Goal: Task Accomplishment & Management: Use online tool/utility

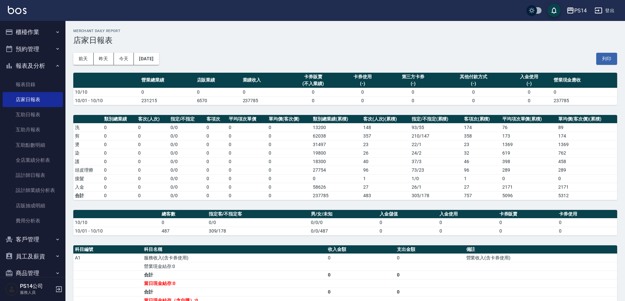
click at [25, 26] on button "櫃檯作業" at bounding box center [33, 32] width 60 height 17
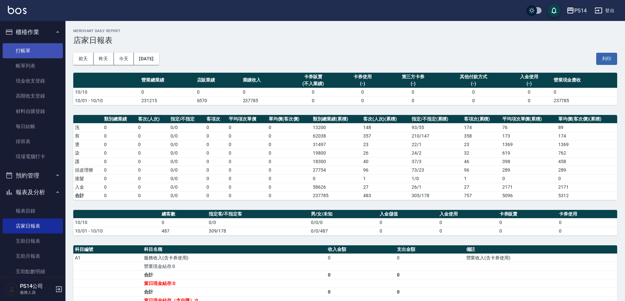
click at [18, 47] on link "打帳單" at bounding box center [33, 50] width 60 height 15
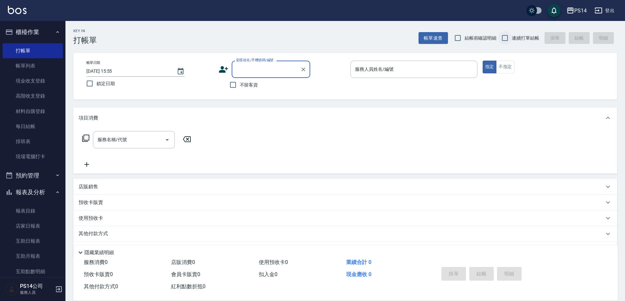
drag, startPoint x: 515, startPoint y: 36, endPoint x: 511, endPoint y: 43, distance: 7.2
click at [515, 37] on span "連續打單結帳" at bounding box center [525, 38] width 27 height 7
click at [512, 37] on input "連續打單結帳" at bounding box center [505, 38] width 14 height 14
checkbox input "true"
click at [254, 85] on span "不留客資" at bounding box center [249, 85] width 18 height 7
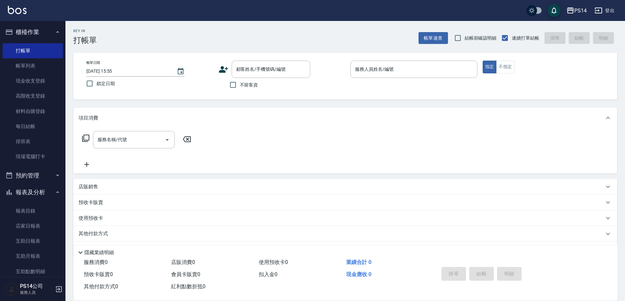
click at [240, 85] on input "不留客資" at bounding box center [233, 85] width 14 height 14
checkbox input "true"
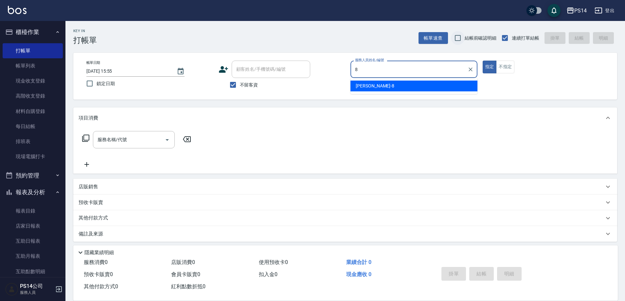
type input "[PERSON_NAME]-8"
type button "true"
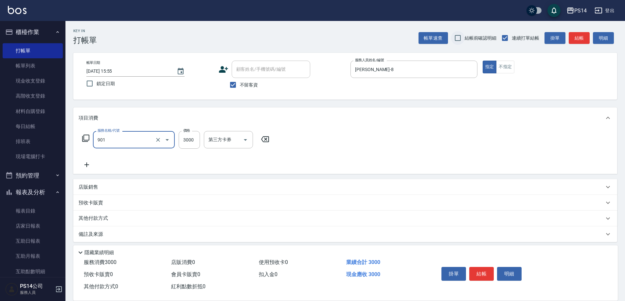
type input "儲值3000(901)"
type input "3000"
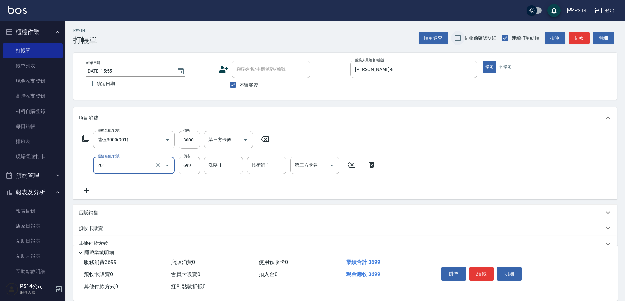
type input "基礎燙(201)"
type input "2000"
type input "[PERSON_NAME]-28"
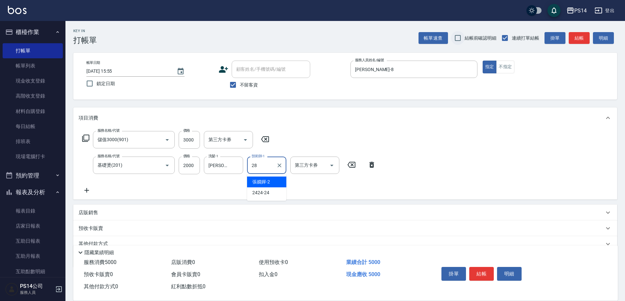
type input "[PERSON_NAME]-28"
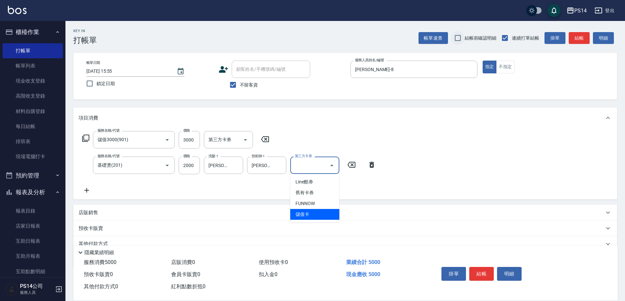
type input "儲值卡"
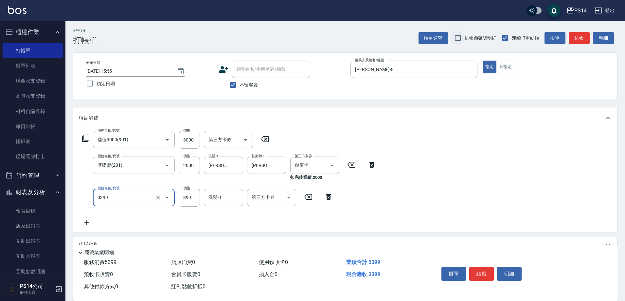
type input "海鹽399(0399)"
type input "[PERSON_NAME]-28"
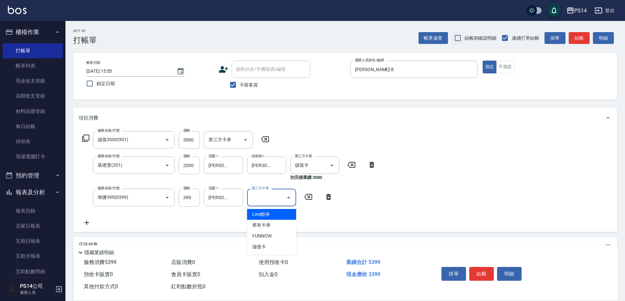
type input "儲值卡"
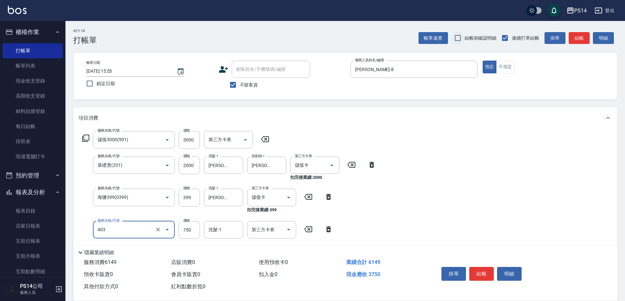
type input "750護(403)"
type input "600"
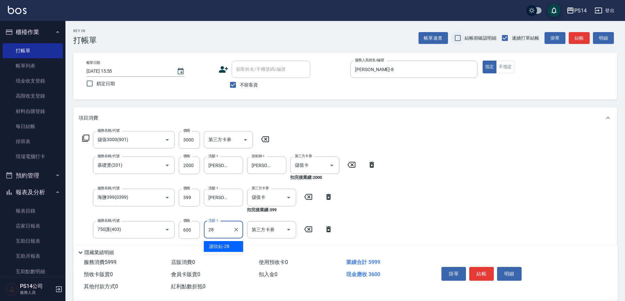
type input "[PERSON_NAME]-28"
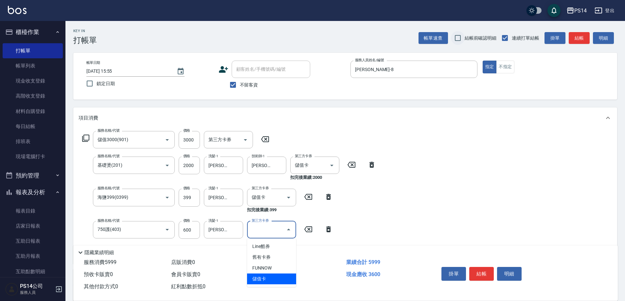
type input "儲值卡"
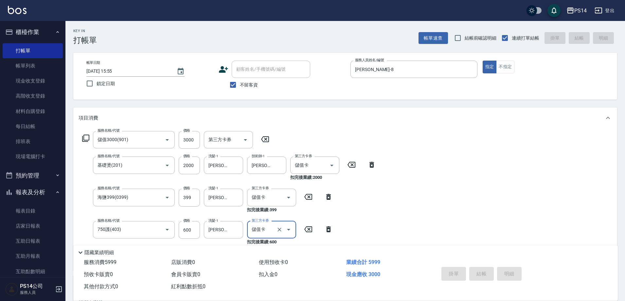
type input "[DATE] 15:56"
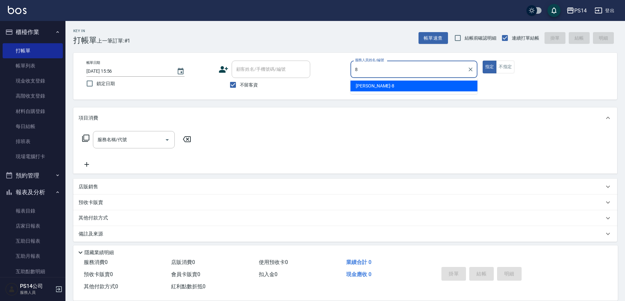
type input "[PERSON_NAME]-8"
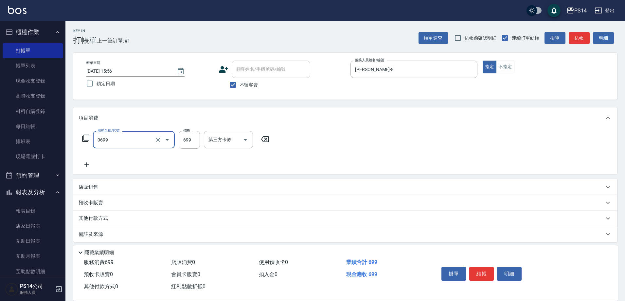
type input "精油SPA(0699)"
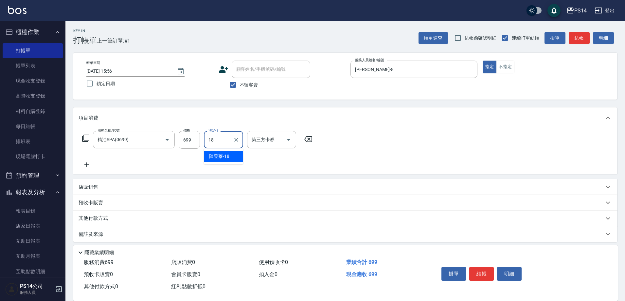
type input "[PERSON_NAME]-18"
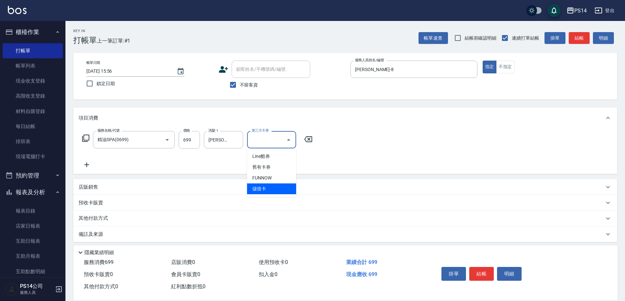
type input "儲值卡"
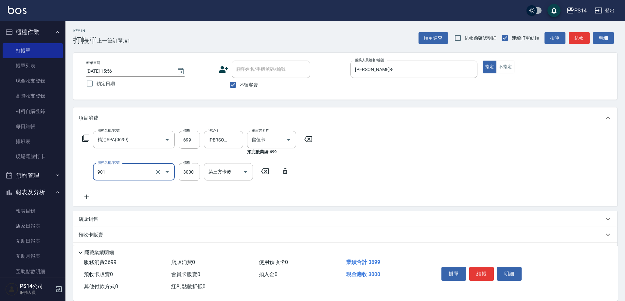
type input "儲值3000(901)"
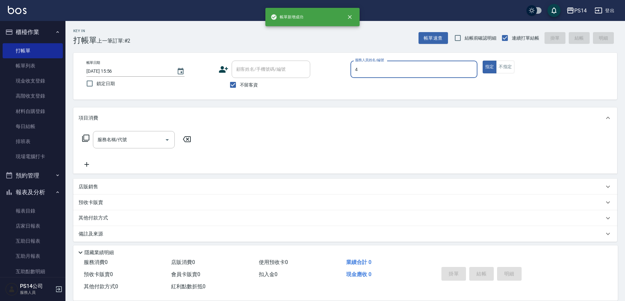
type input "[PERSON_NAME]-4"
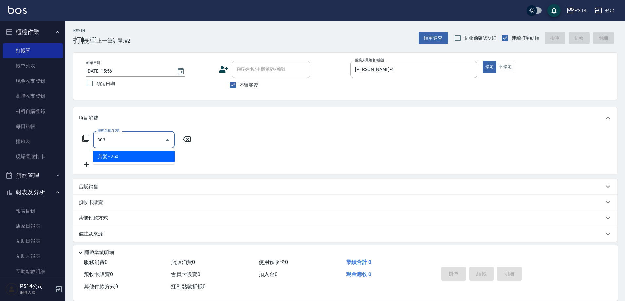
type input "剪髮(303)"
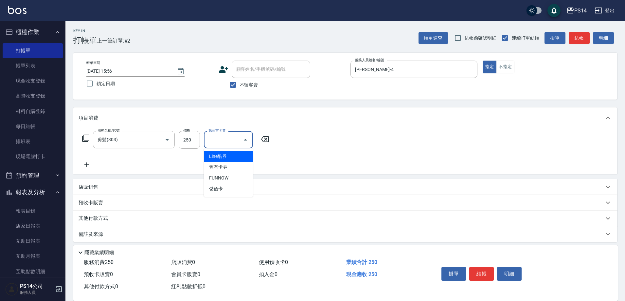
type input "儲值卡"
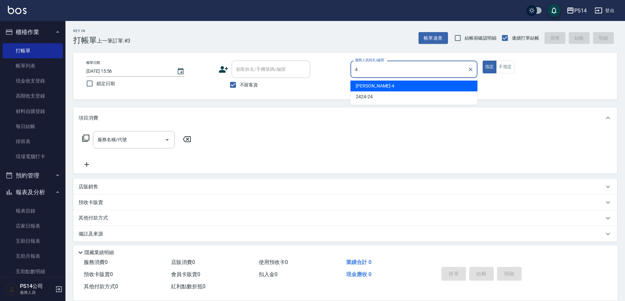
type input "[PERSON_NAME]-4"
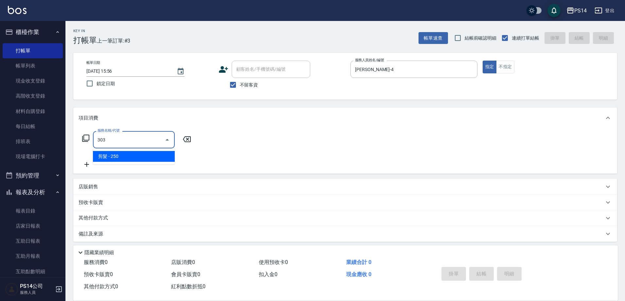
type input "剪髮(303)"
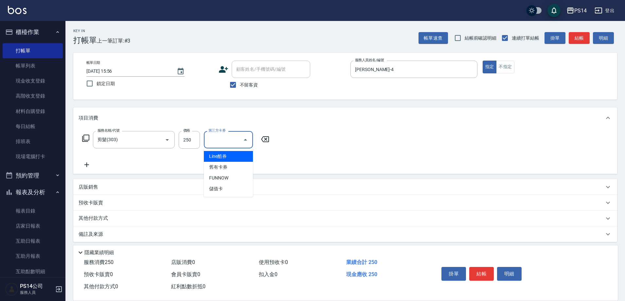
type input "儲值卡"
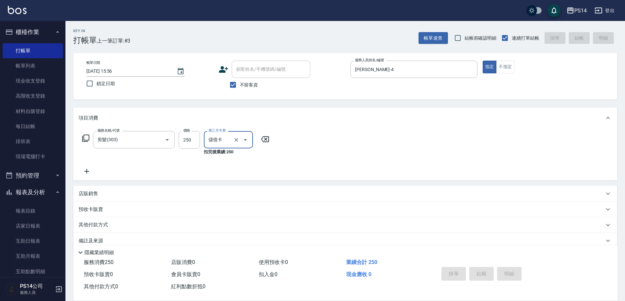
type input "[DATE] 15:58"
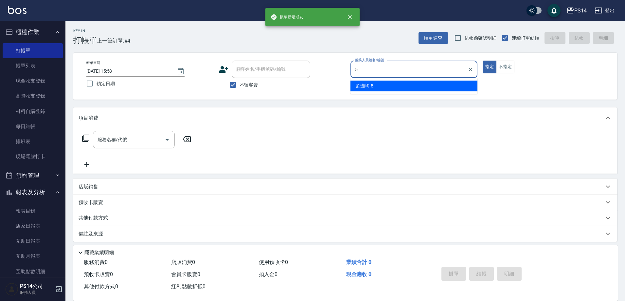
type input "[PERSON_NAME]-5"
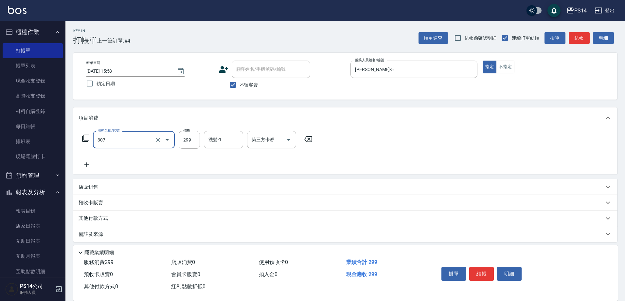
type input "剪髮(307)"
type input "[PERSON_NAME]-5"
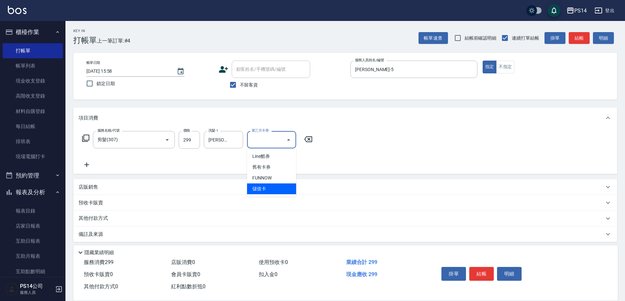
type input "儲值卡"
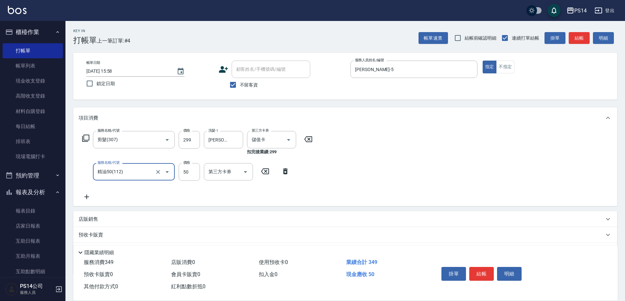
type input "精油50(112)"
type input "[PERSON_NAME]-5"
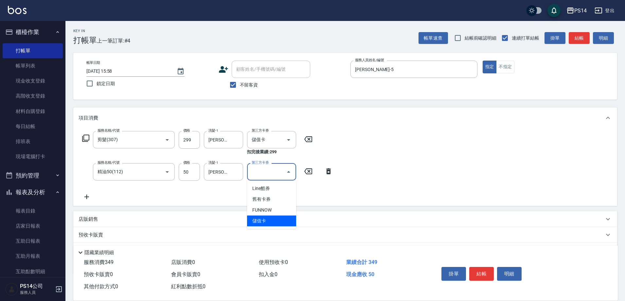
type input "儲值卡"
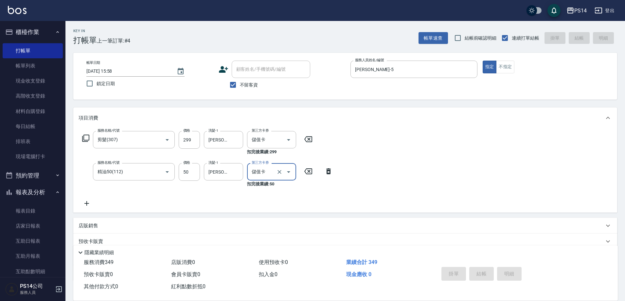
type input "[DATE] 15:59"
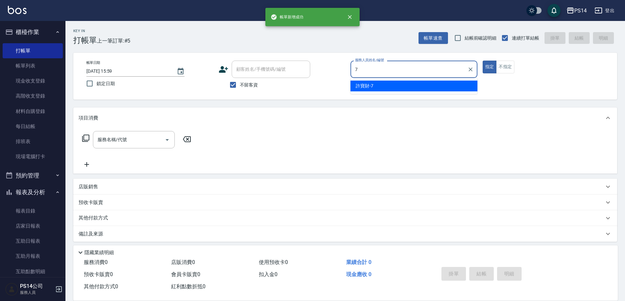
type input "許寶財-7"
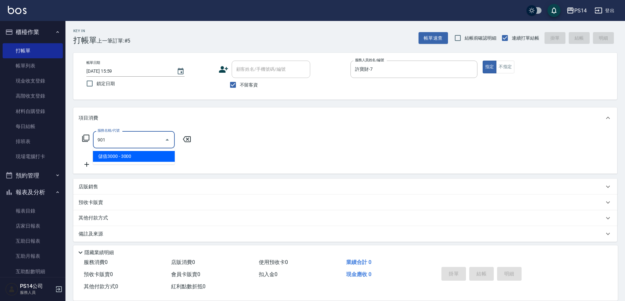
type input "儲值3000(901)"
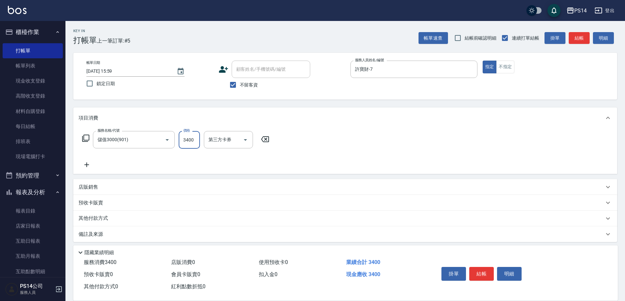
type input "3400"
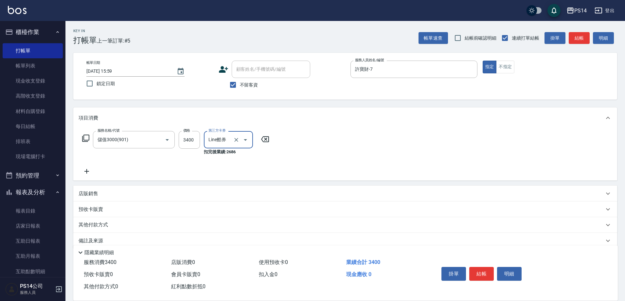
type input "Line酷券"
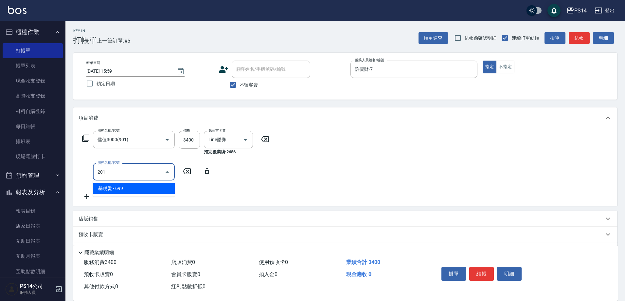
type input "基礎燙(201)"
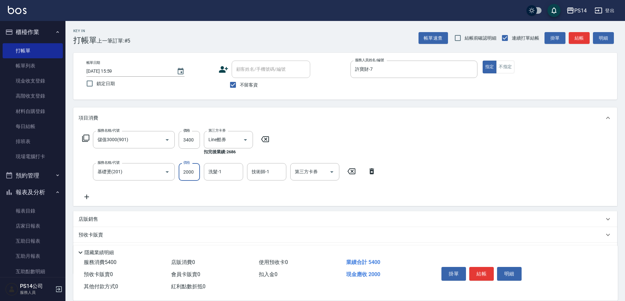
type input "2000"
type input "0"
type input "[PERSON_NAME]-28"
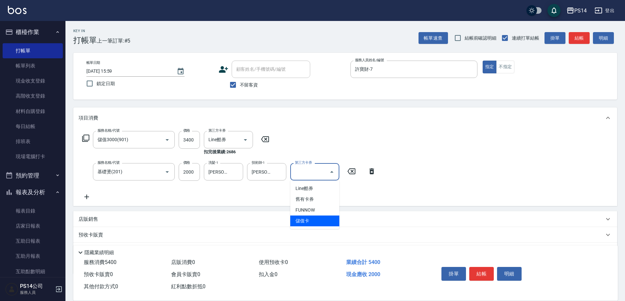
type input "儲值卡"
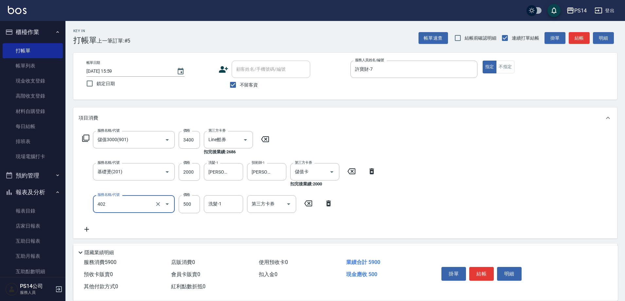
type input "500護(402)"
type input "200"
type input "[PERSON_NAME]-28"
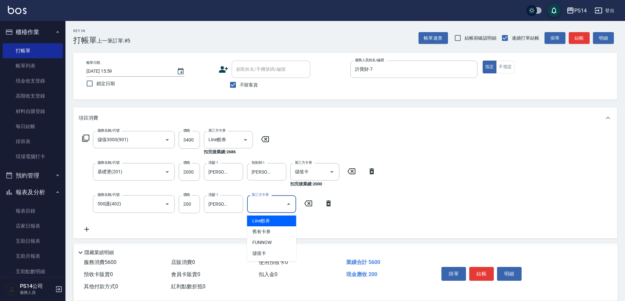
type input "儲值卡"
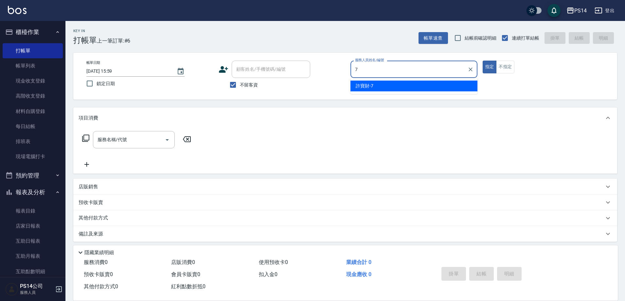
type input "許寶財-7"
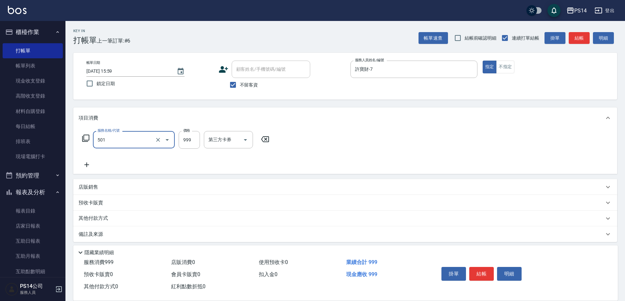
type input "染髮(501)"
type input "1200"
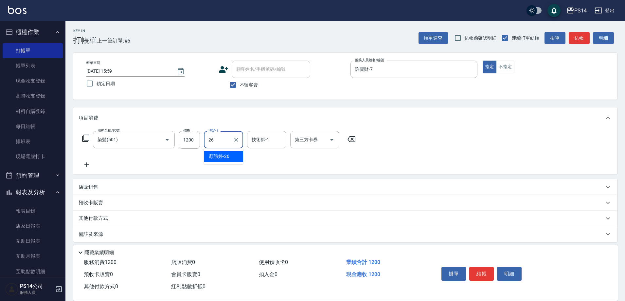
type input "顏誼婷-26"
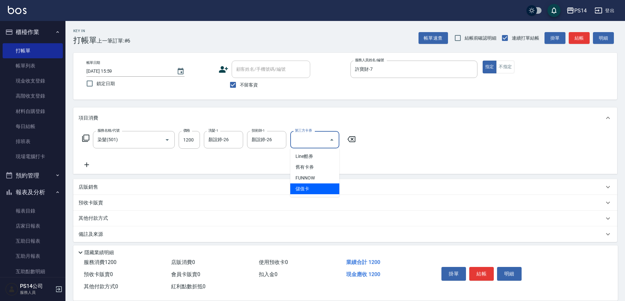
type input "儲值卡"
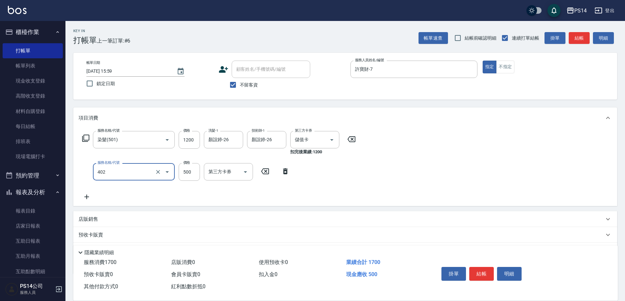
type input "500護(402)"
click at [198, 174] on input "300" at bounding box center [189, 172] width 21 height 18
type input "500"
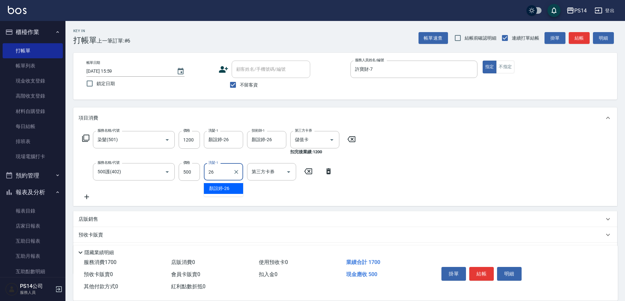
type input "顏誼婷-26"
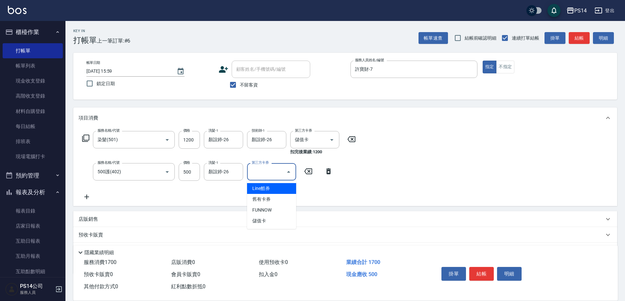
type input "儲值卡"
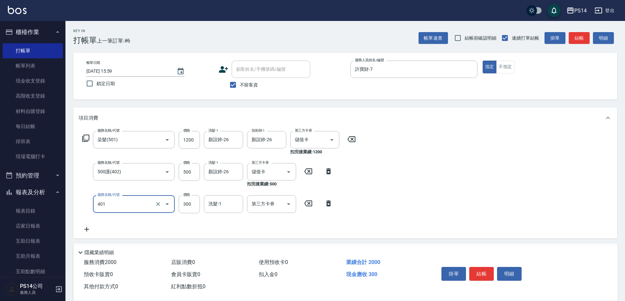
type input "300護(401)"
type input "顏誼婷-26"
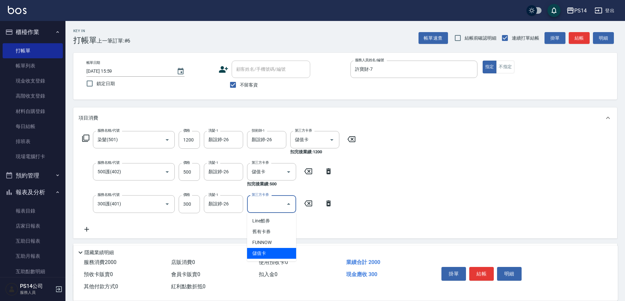
type input "儲值卡"
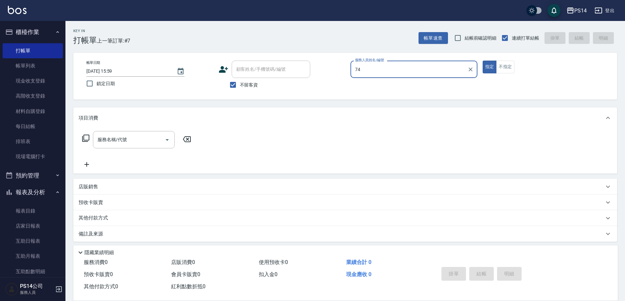
type input "7"
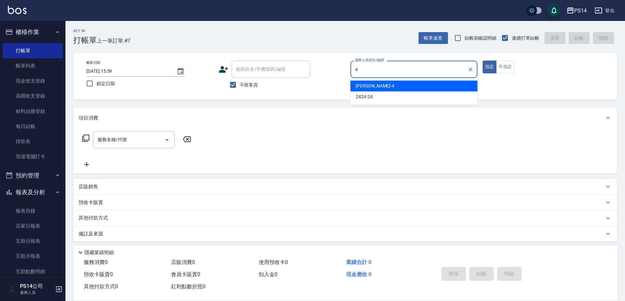
type input "[PERSON_NAME]-4"
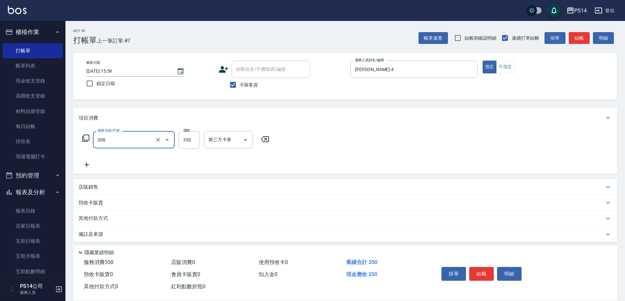
type input "洗+剪(308)"
type input "[PERSON_NAME]-18"
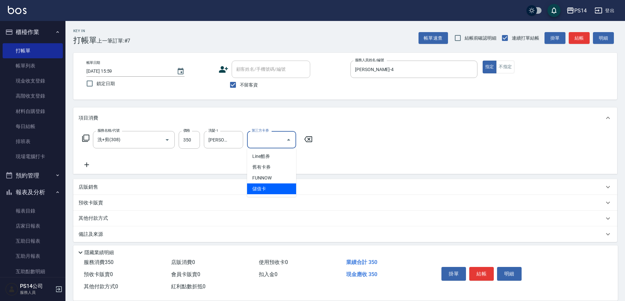
type input "儲值卡"
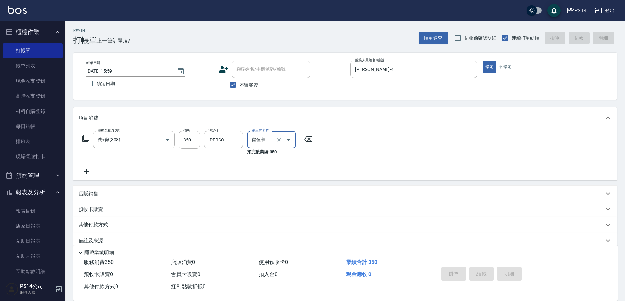
type input "[DATE] 16:00"
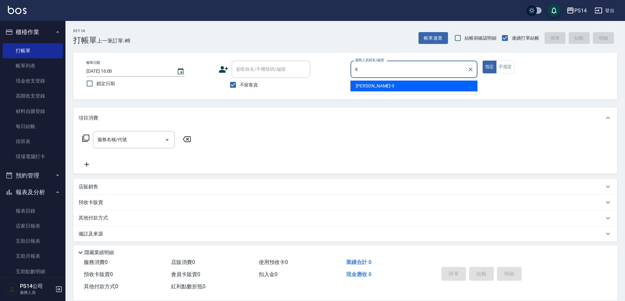
type input "[PERSON_NAME]-9"
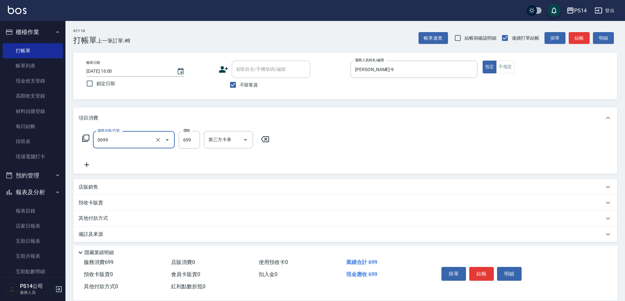
type input "精油SPA(0699)"
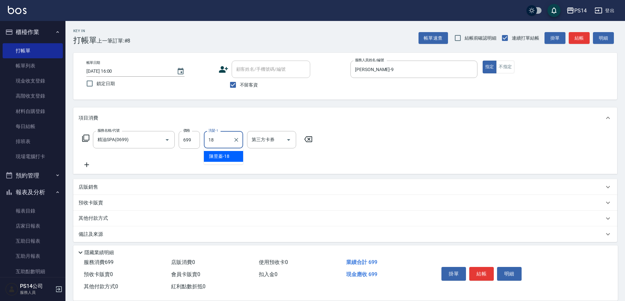
type input "[PERSON_NAME]-18"
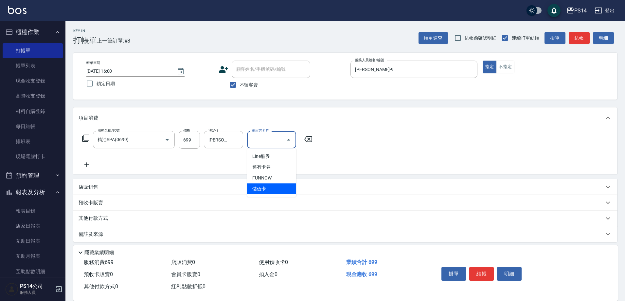
type input "儲值卡"
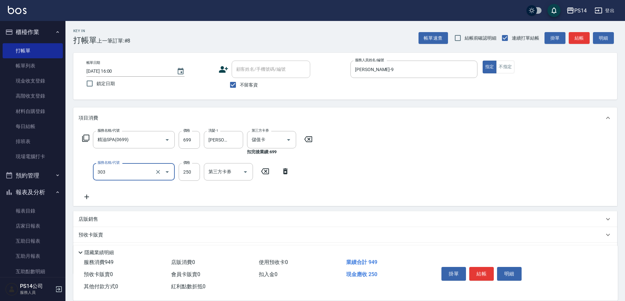
type input "剪髮(303)"
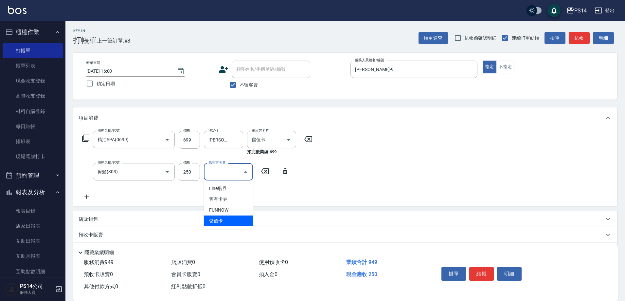
type input "儲值卡"
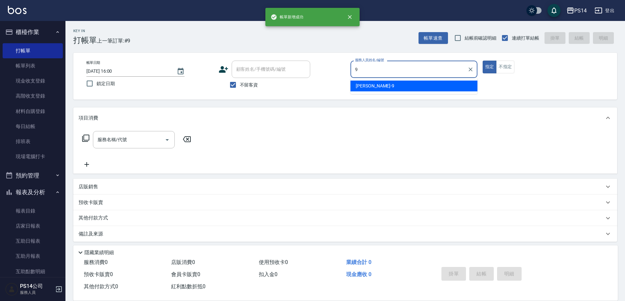
type input "[PERSON_NAME]-9"
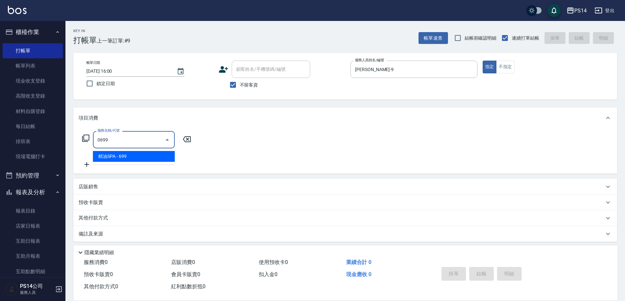
type input "精油SPA(0699)"
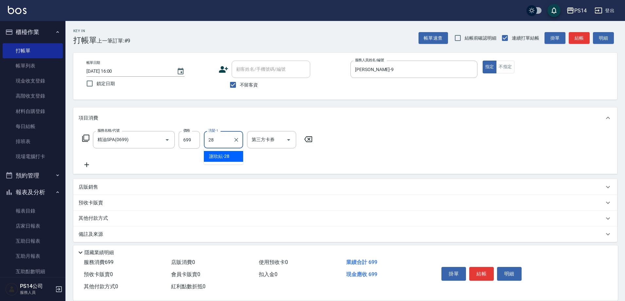
type input "[PERSON_NAME]-28"
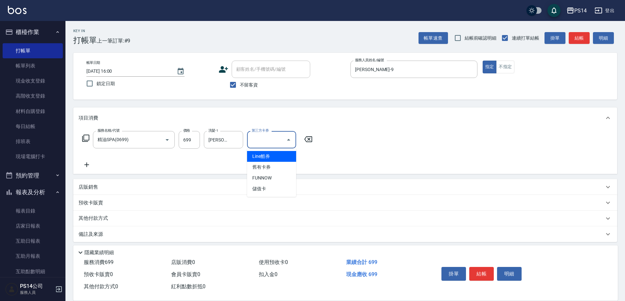
type input "儲值卡"
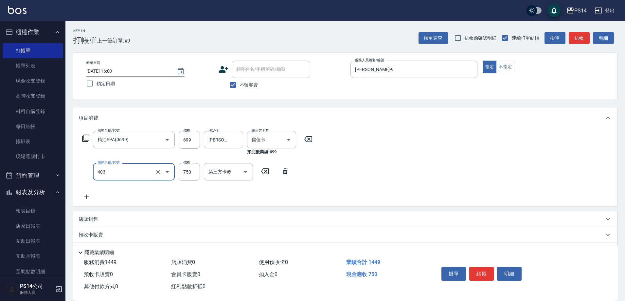
type input "750護(403)"
type input "500"
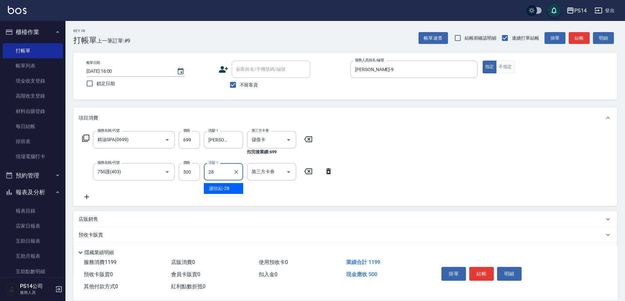
type input "[PERSON_NAME]-28"
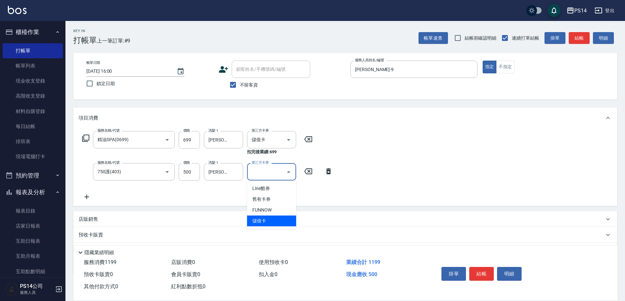
type input "儲值卡"
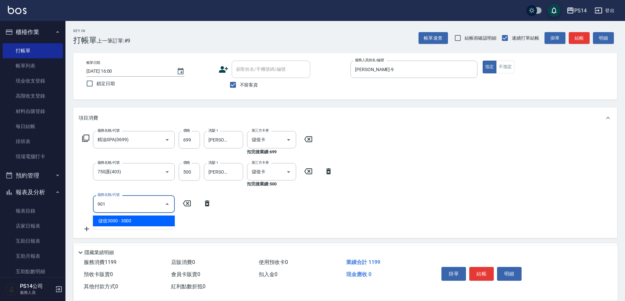
type input "儲值3000(901)"
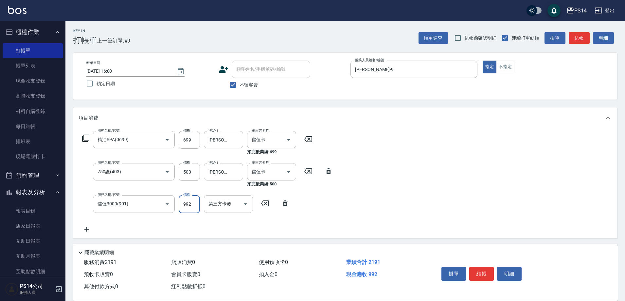
type input "992"
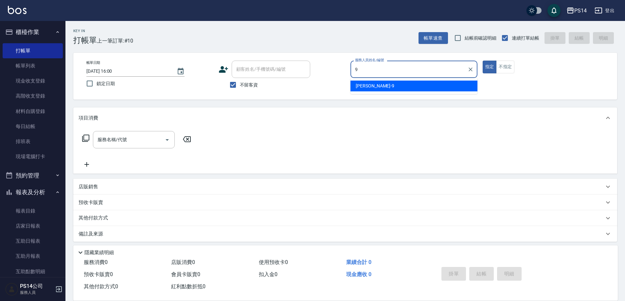
type input "[PERSON_NAME]-9"
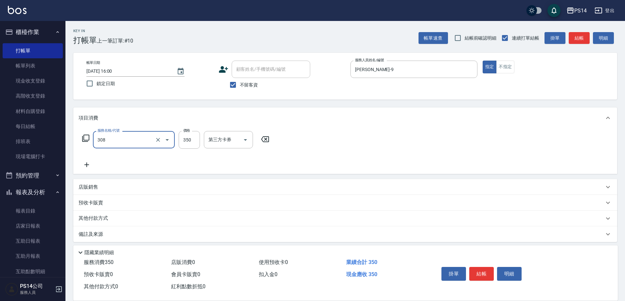
type input "洗+剪(308)"
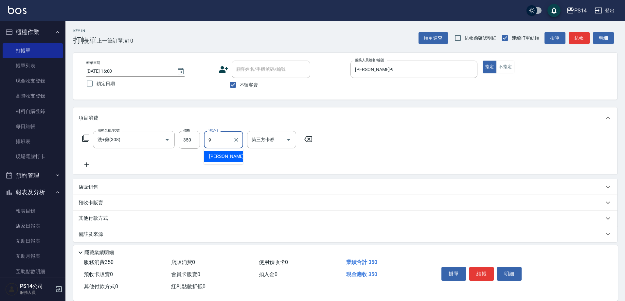
type input "[PERSON_NAME]-9"
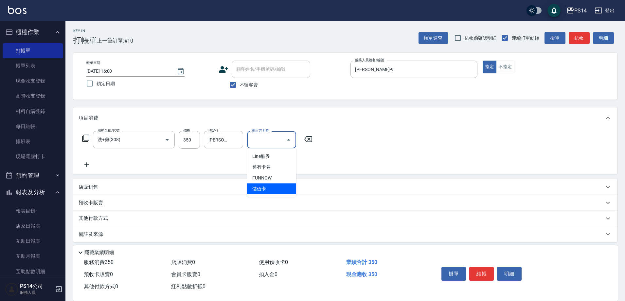
type input "儲值卡"
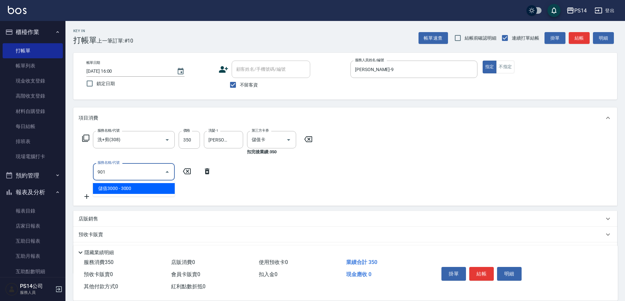
type input "儲值3000(901)"
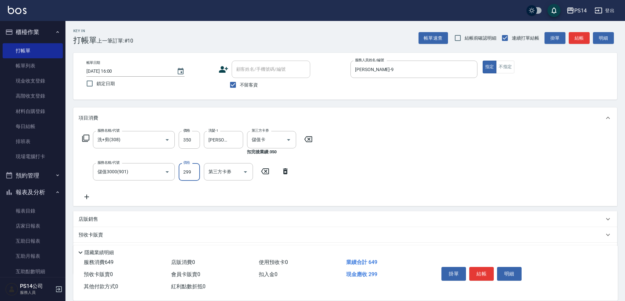
type input "299"
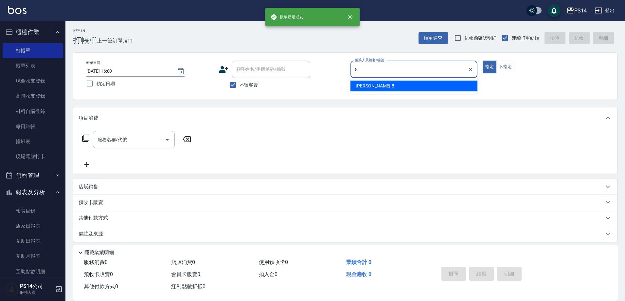
type input "[PERSON_NAME]-8"
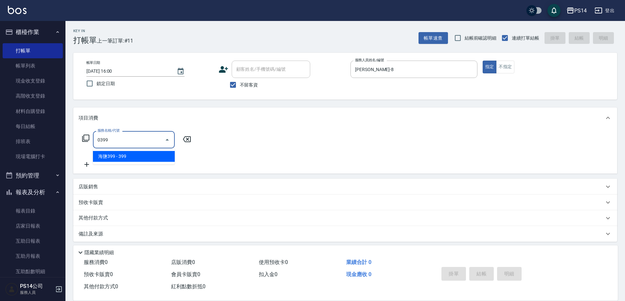
type input "海鹽399(0399)"
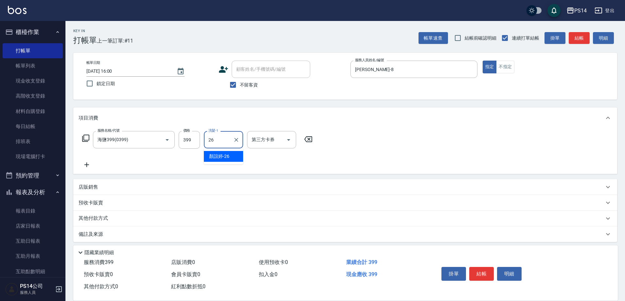
type input "顏誼婷-26"
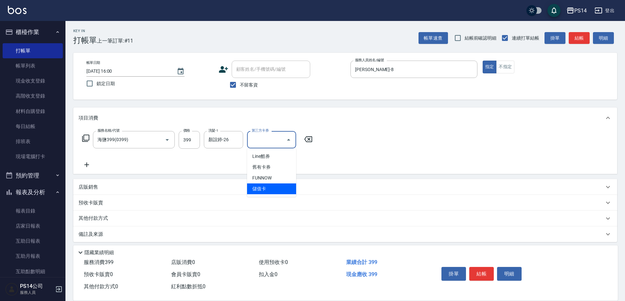
type input "儲值卡"
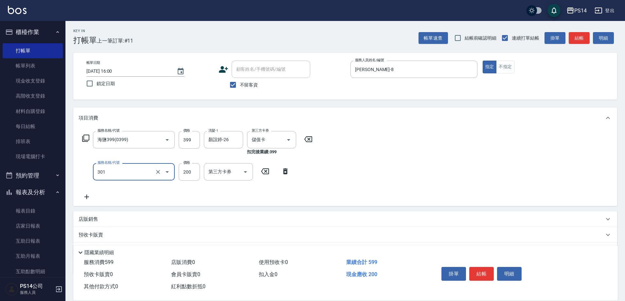
type input "剪髮(301)"
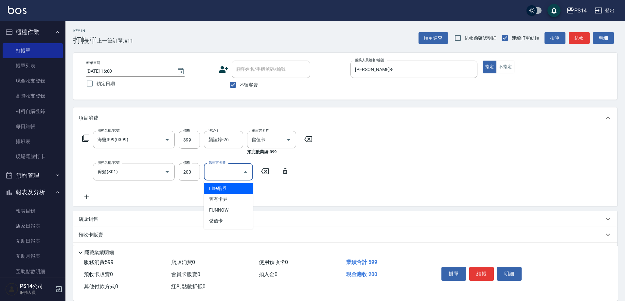
type input "儲值卡"
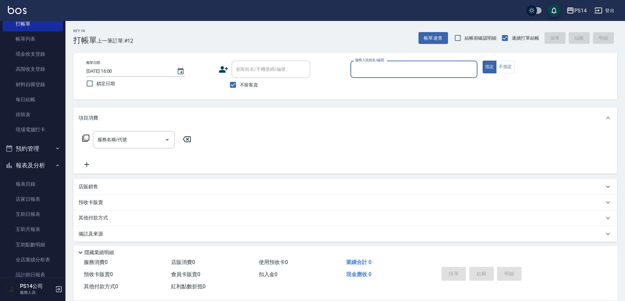
scroll to position [65, 0]
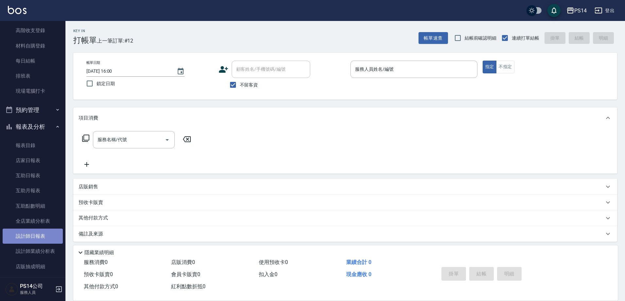
click at [36, 239] on link "設計師日報表" at bounding box center [33, 235] width 60 height 15
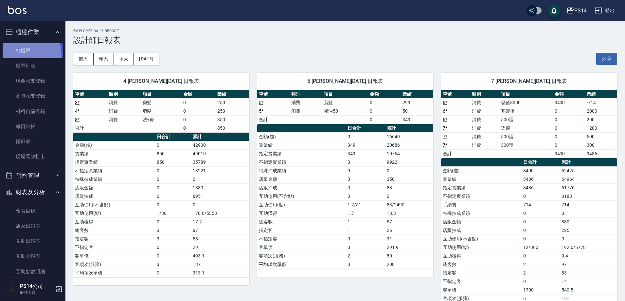
click at [18, 55] on link "打帳單" at bounding box center [33, 50] width 60 height 15
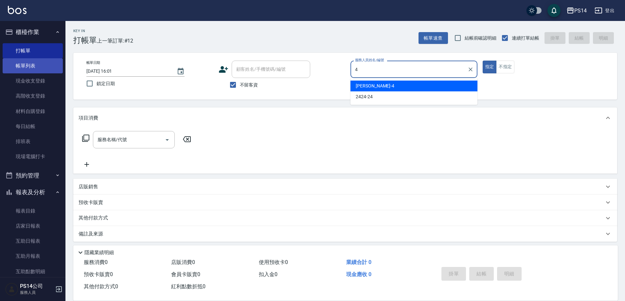
type input "[PERSON_NAME]-4"
type button "true"
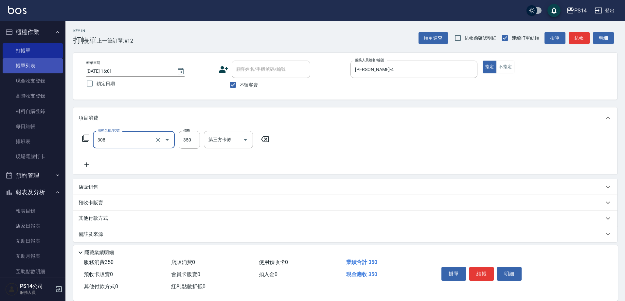
type input "洗+剪(308)"
type input "[PERSON_NAME]-18"
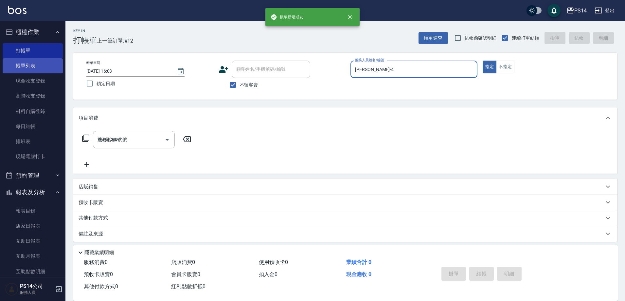
type input "[DATE] 16:03"
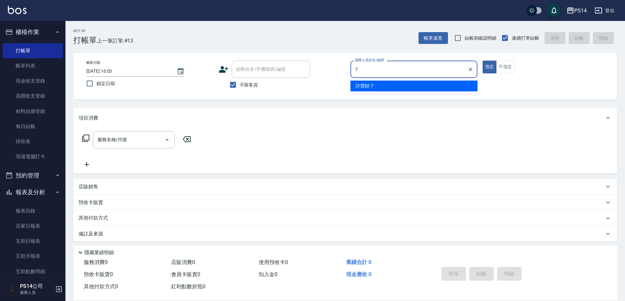
type input "許寶財-7"
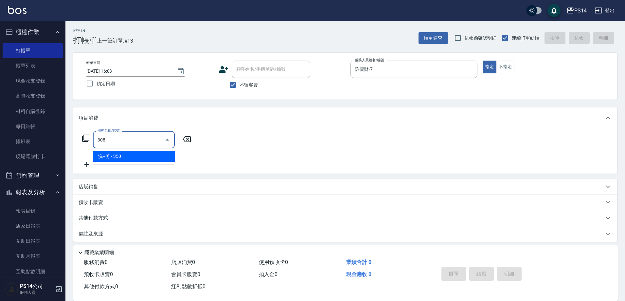
type input "洗+剪(308)"
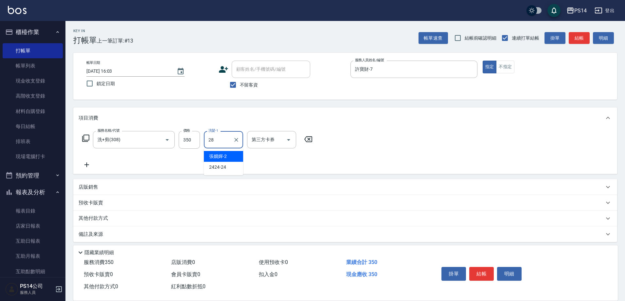
type input "[PERSON_NAME]-28"
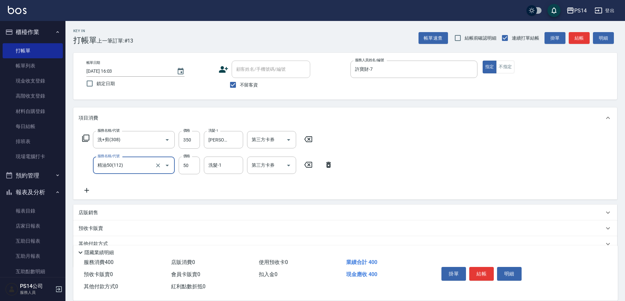
type input "精油50(112)"
type input "[PERSON_NAME]-28"
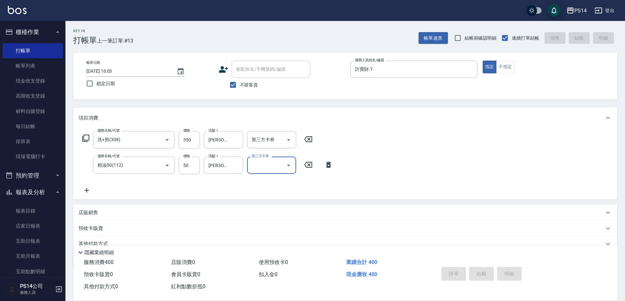
type input "[DATE] 16:04"
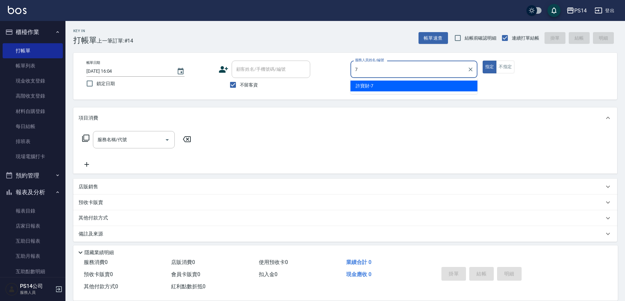
type input "許寶財-7"
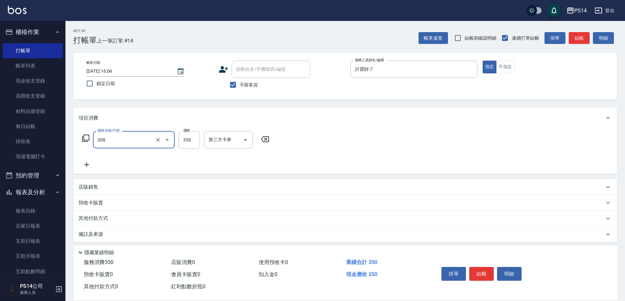
type input "洗+剪(308)"
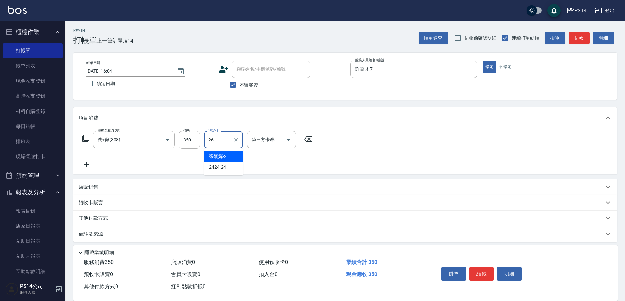
type input "顏誼婷-26"
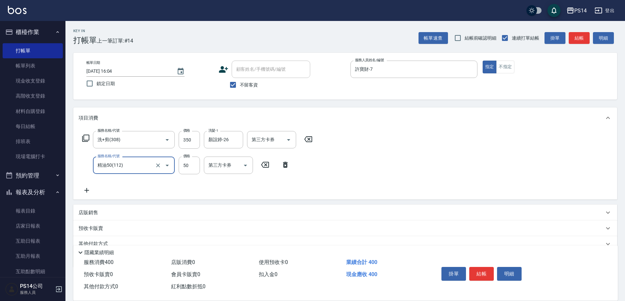
type input "精油50(112)"
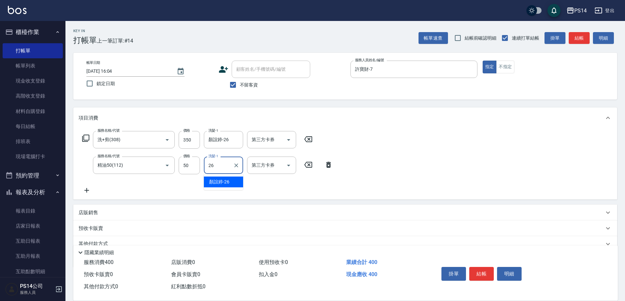
type input "顏誼婷-26"
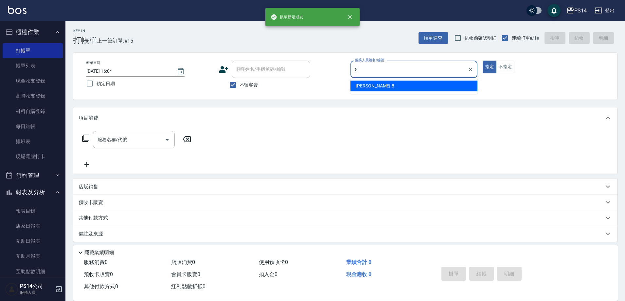
type input "[PERSON_NAME]-8"
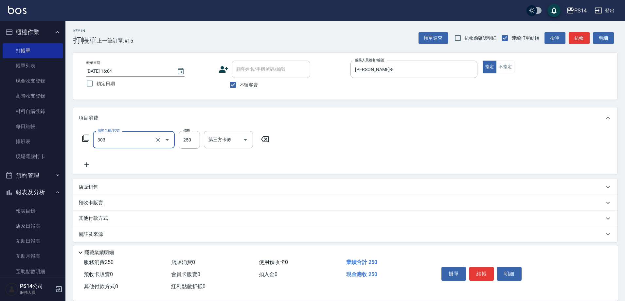
type input "剪髮(303)"
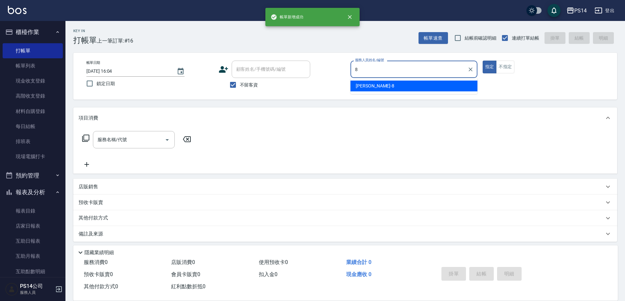
type input "[PERSON_NAME]-8"
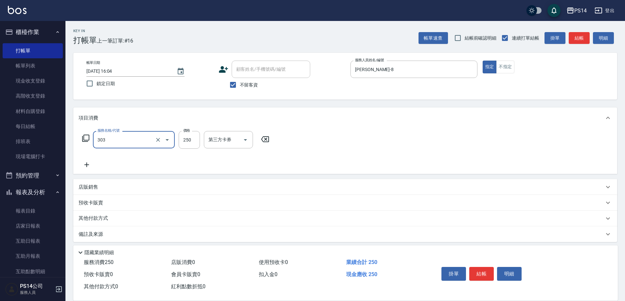
type input "剪髮(303)"
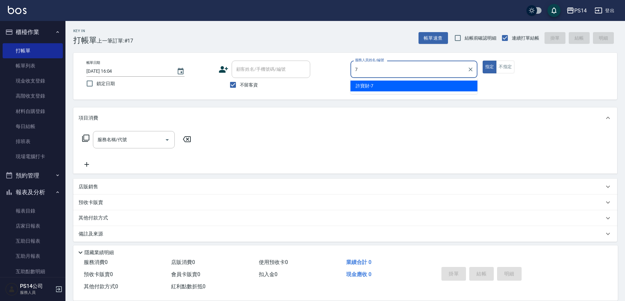
type input "許寶財-7"
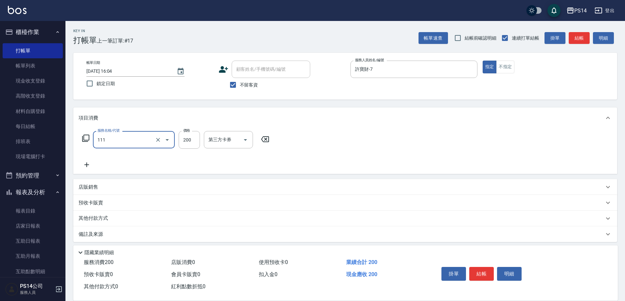
type input "200(111)"
type input "許寶財-7"
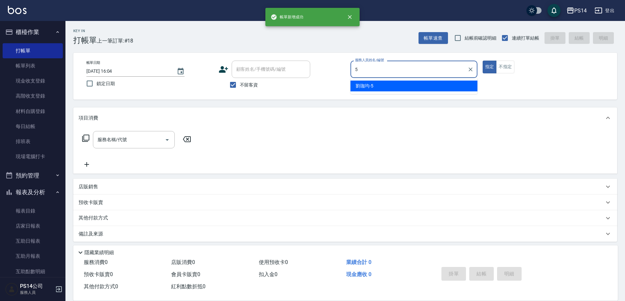
type input "[PERSON_NAME]-5"
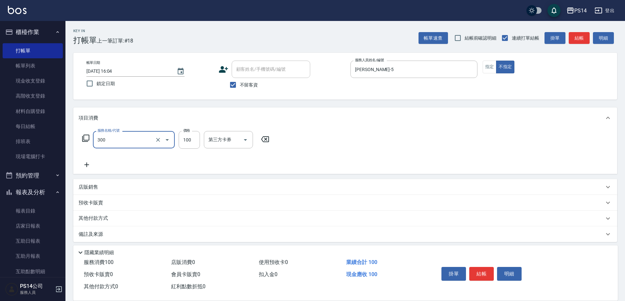
type input "剪髮(300)"
type input "50"
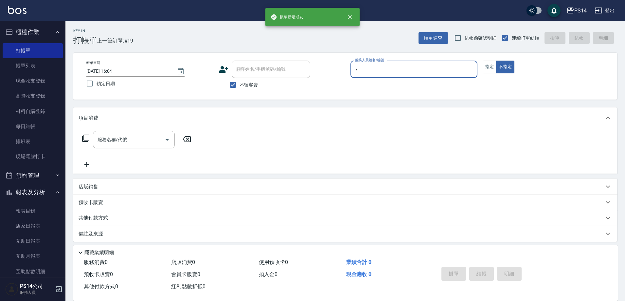
type input "許寶財-7"
type button "false"
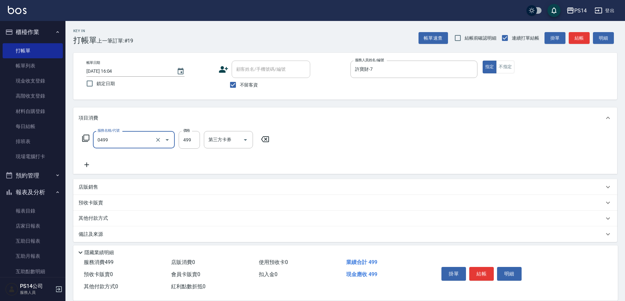
type input "[PERSON_NAME]499(0499)"
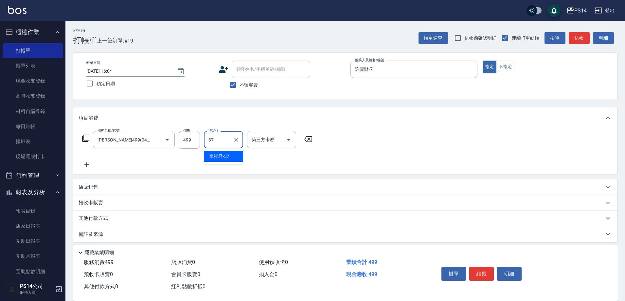
type input "李祥君 -37"
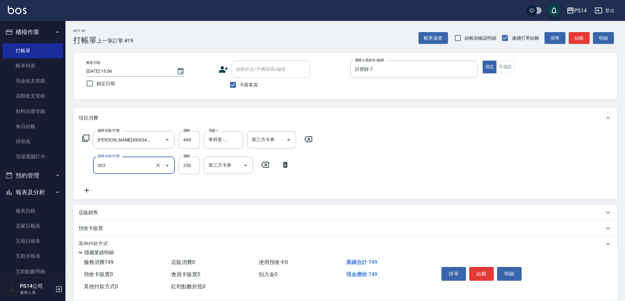
type input "剪髮(303)"
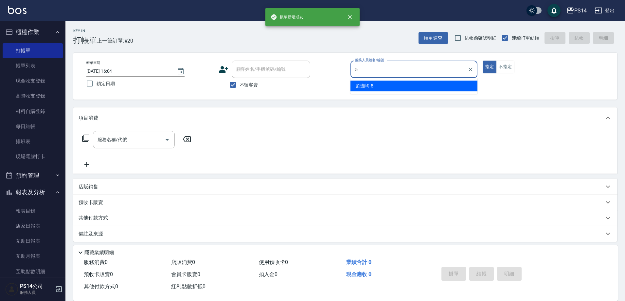
type input "[PERSON_NAME]-5"
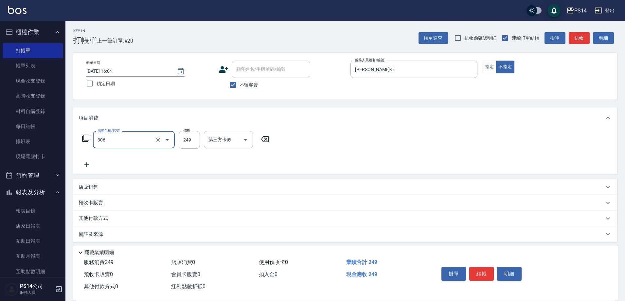
type input "剪髮(306)"
type input "[PERSON_NAME]-11"
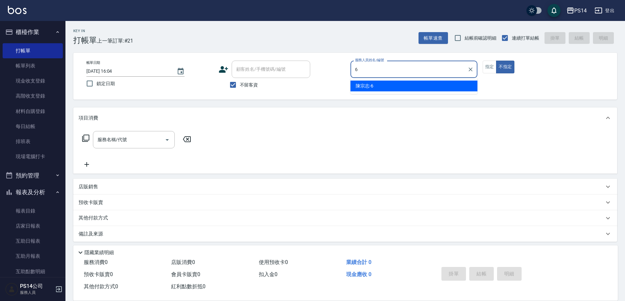
type input "[PERSON_NAME]-6"
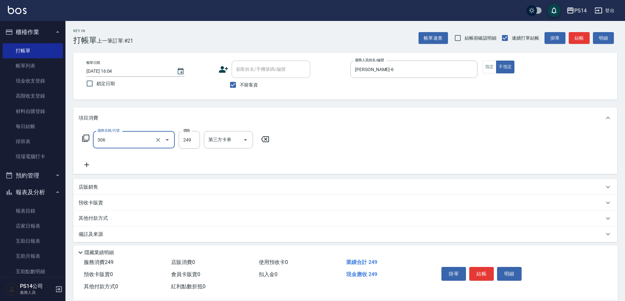
type input "剪髮(306)"
type input "[PERSON_NAME]-18"
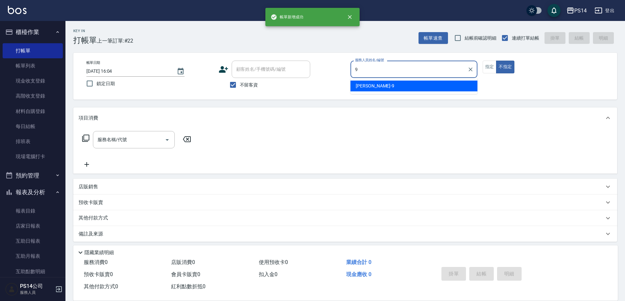
type input "[PERSON_NAME]-9"
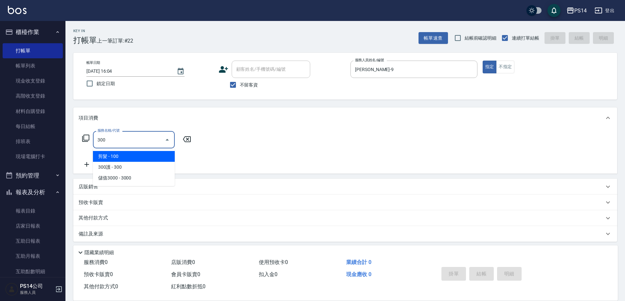
type input "剪髮(300)"
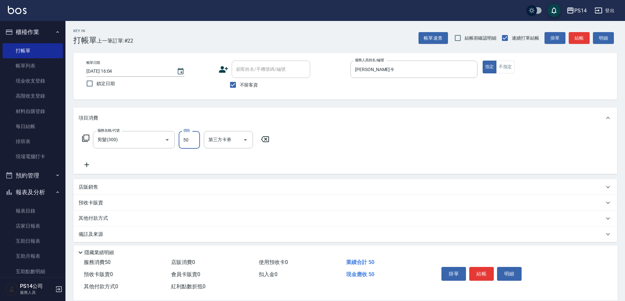
type input "50"
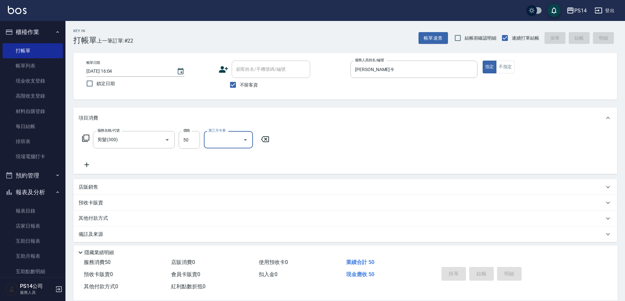
type input "[DATE] 16:05"
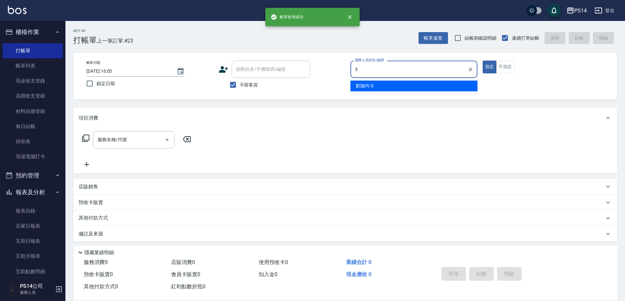
type input "[PERSON_NAME]-5"
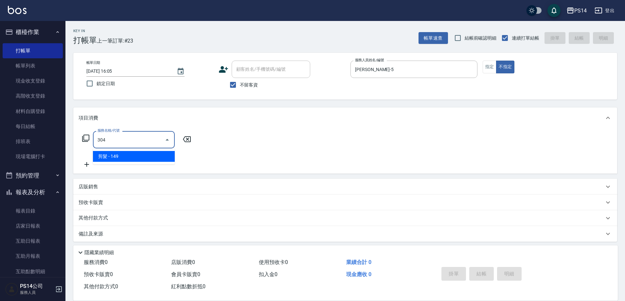
type input "剪髮(304)"
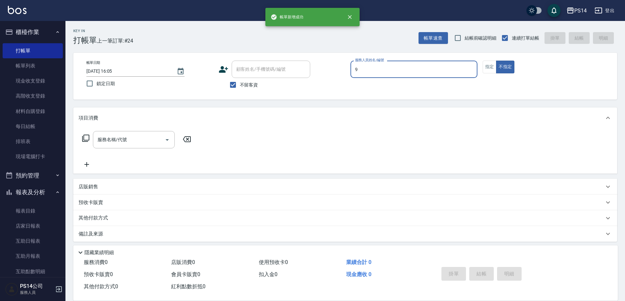
type input "[PERSON_NAME]-9"
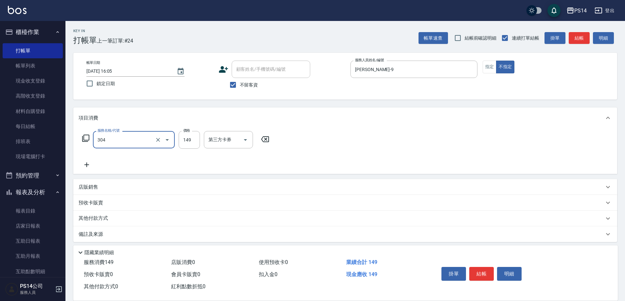
type input "剪髮(304)"
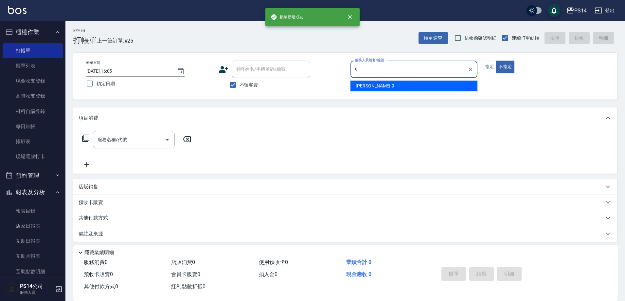
type input "[PERSON_NAME]-9"
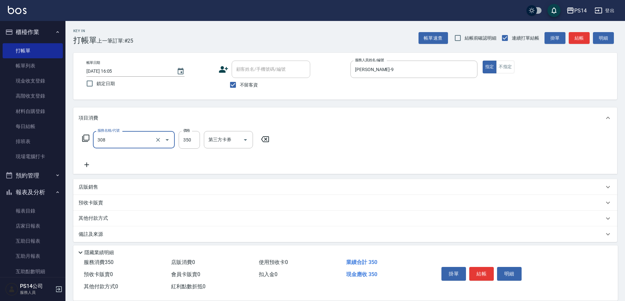
type input "洗+剪(308)"
type input "顏誼婷-26"
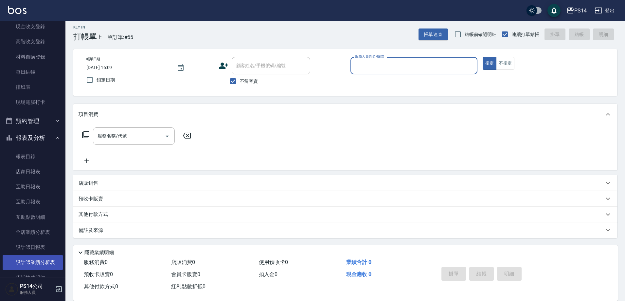
scroll to position [65, 0]
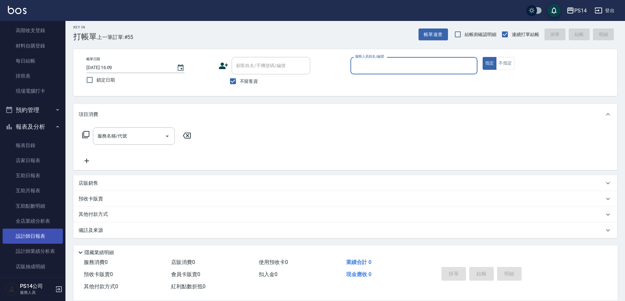
click at [30, 234] on link "設計師日報表" at bounding box center [33, 235] width 60 height 15
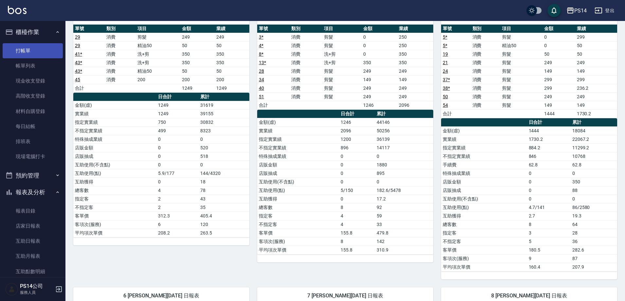
click at [37, 51] on link "打帳單" at bounding box center [33, 50] width 60 height 15
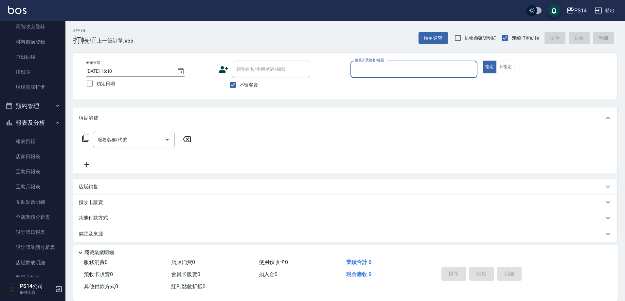
scroll to position [131, 0]
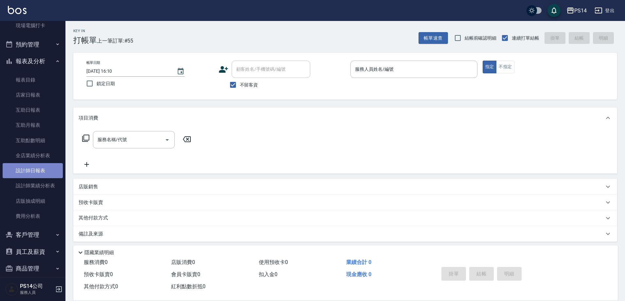
click at [38, 172] on link "設計師日報表" at bounding box center [33, 170] width 60 height 15
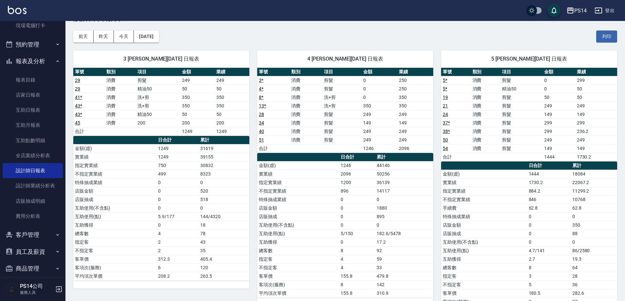
scroll to position [33, 0]
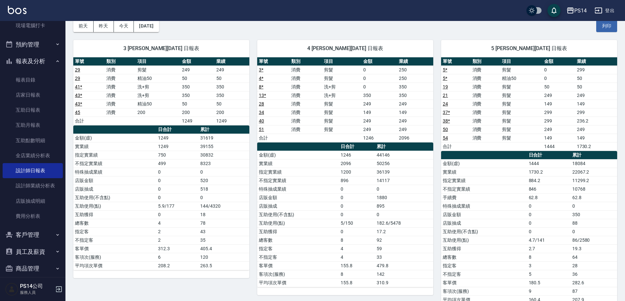
click at [34, 63] on button "報表及分析" at bounding box center [33, 61] width 60 height 17
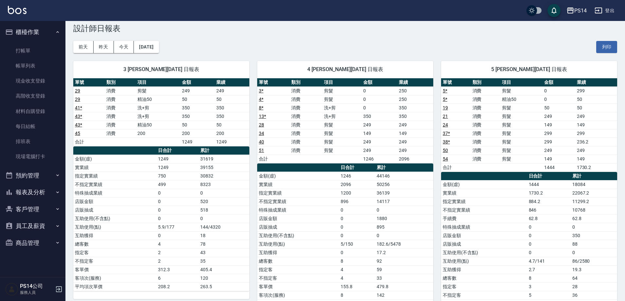
scroll to position [0, 0]
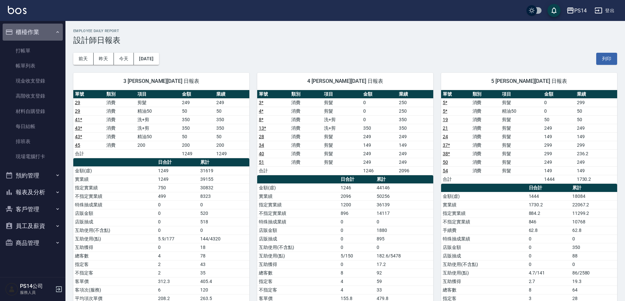
click at [35, 33] on button "櫃檯作業" at bounding box center [33, 32] width 60 height 17
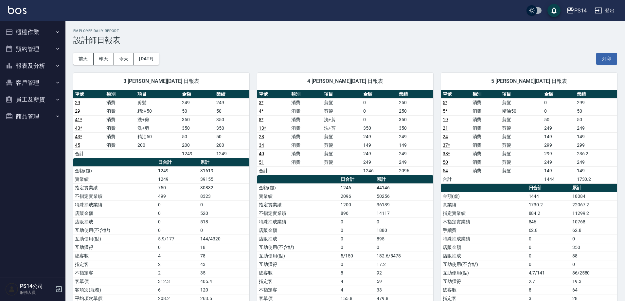
click at [29, 27] on button "櫃檯作業" at bounding box center [33, 32] width 60 height 17
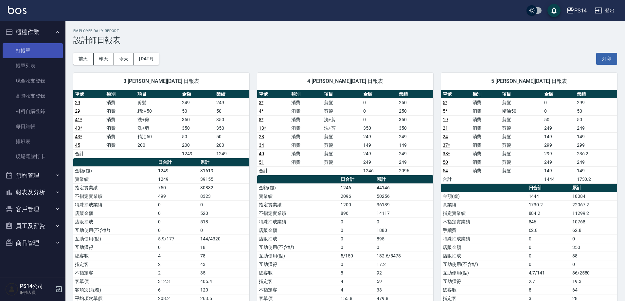
click at [31, 49] on link "打帳單" at bounding box center [33, 50] width 60 height 15
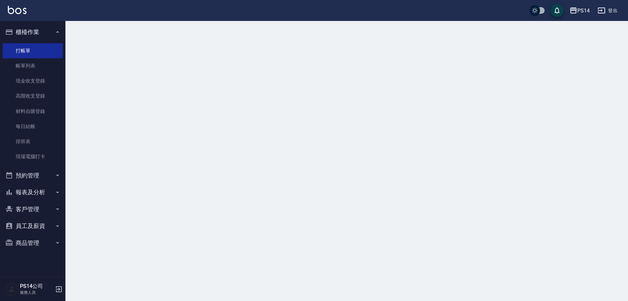
click at [30, 29] on button "櫃檯作業" at bounding box center [33, 32] width 60 height 17
